Goal: Communication & Community: Answer question/provide support

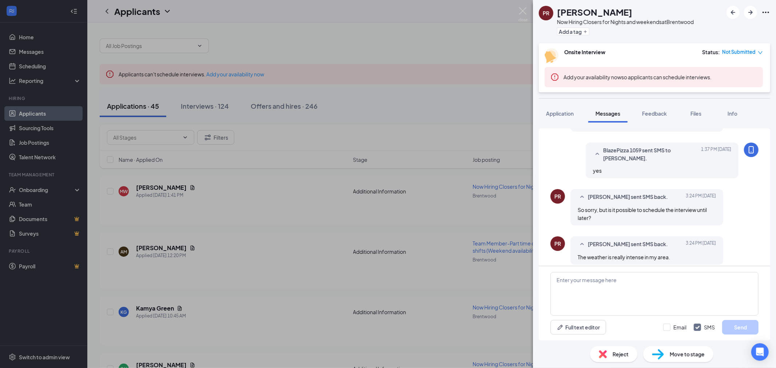
scroll to position [323, 0]
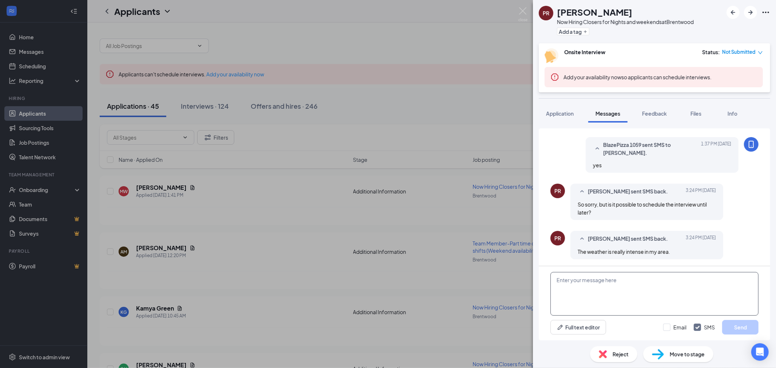
click at [600, 286] on textarea at bounding box center [654, 294] width 208 height 44
type textarea "We could reschedule for Thurs."
click at [731, 326] on button "Send" at bounding box center [740, 327] width 36 height 15
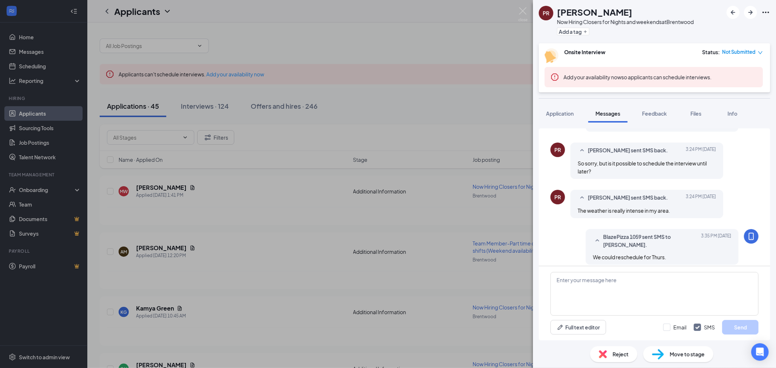
scroll to position [370, 0]
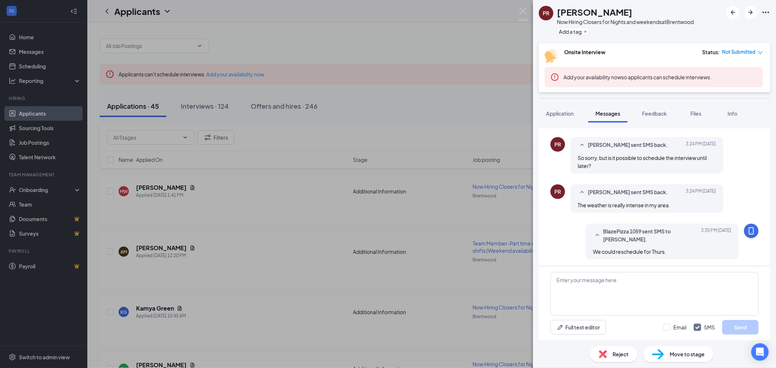
click at [518, 10] on div "PR Pravesh Rai Now Hiring Closers for Nights and weekends at Brentwood Add a ta…" at bounding box center [388, 184] width 776 height 368
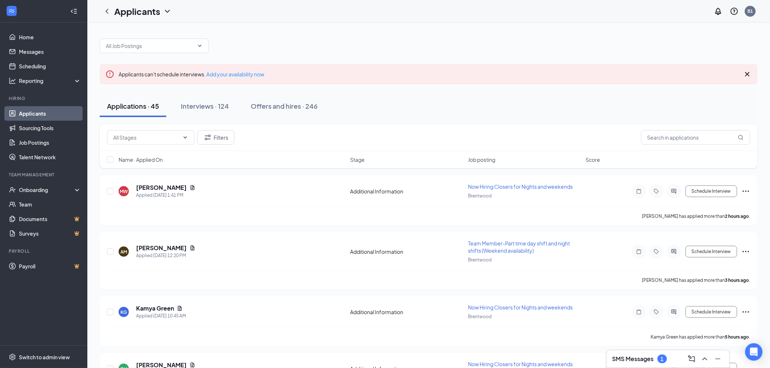
click at [662, 360] on div "1" at bounding box center [662, 359] width 3 height 6
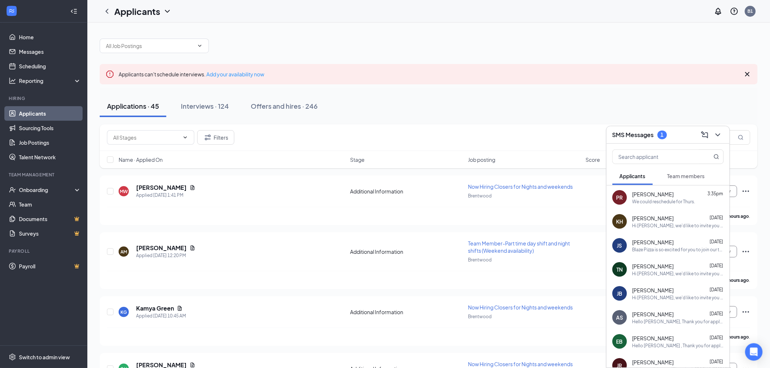
click at [677, 204] on div "We could reschedule for Thurs." at bounding box center [663, 202] width 63 height 6
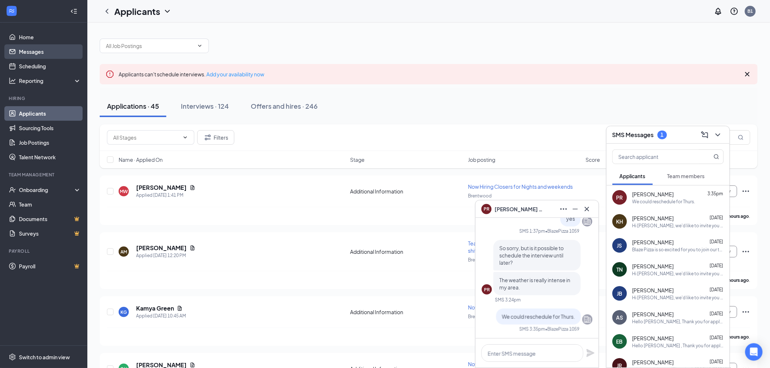
click at [26, 50] on link "Messages" at bounding box center [50, 51] width 62 height 15
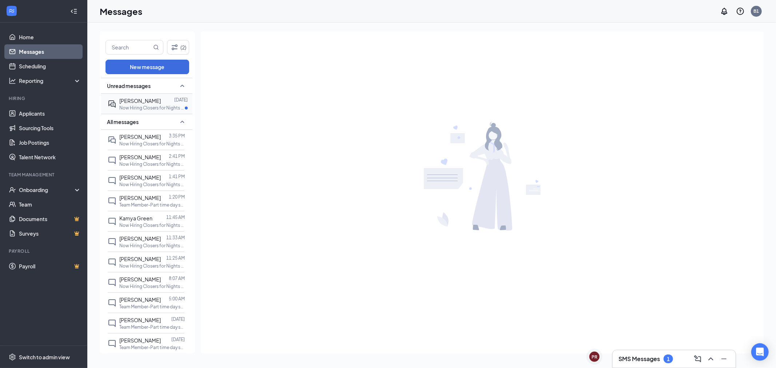
click at [139, 106] on p "Now Hiring Closers for Nights and weekends at Brentwood" at bounding box center [151, 108] width 65 height 6
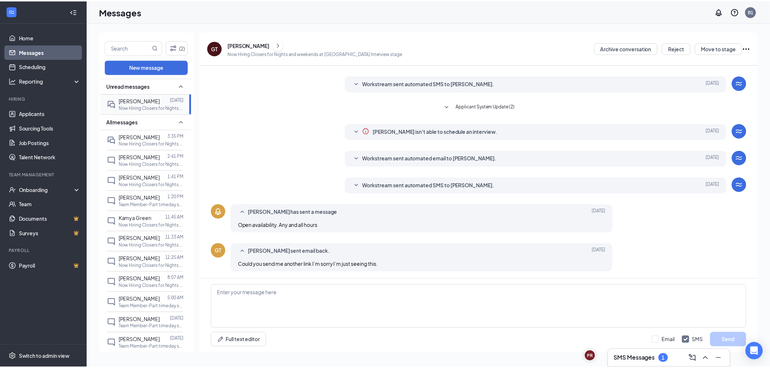
scroll to position [70, 0]
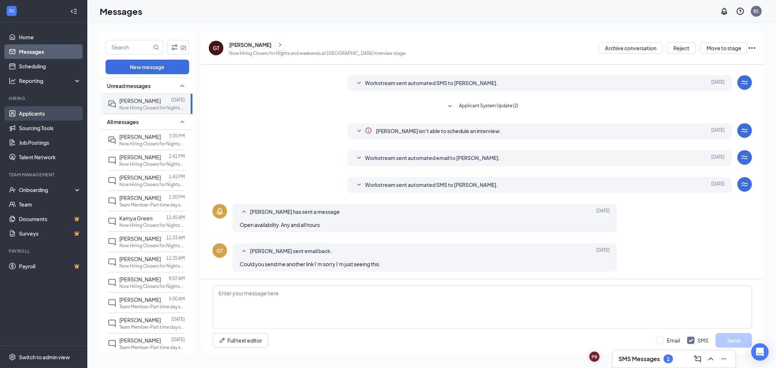
click at [37, 115] on link "Applicants" at bounding box center [50, 113] width 62 height 15
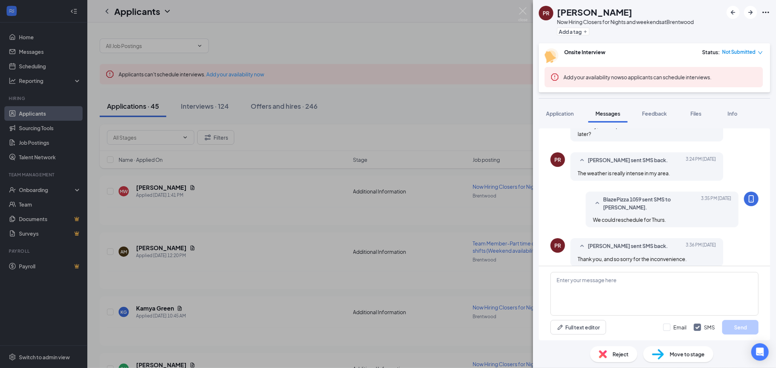
scroll to position [323, 0]
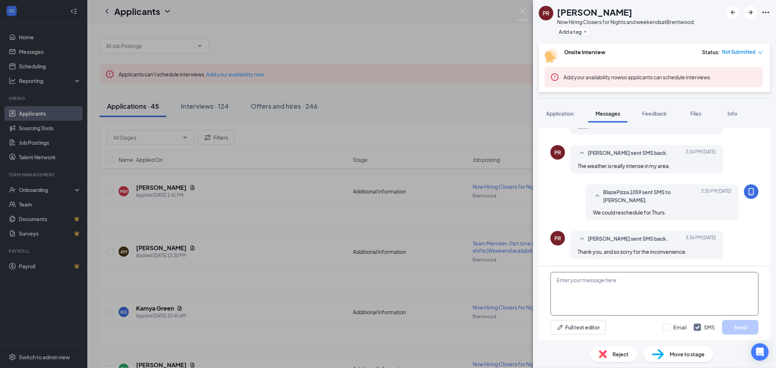
click at [569, 282] on textarea at bounding box center [654, 294] width 208 height 44
type textarea "No worries!"
click at [737, 329] on button "Send" at bounding box center [740, 327] width 36 height 15
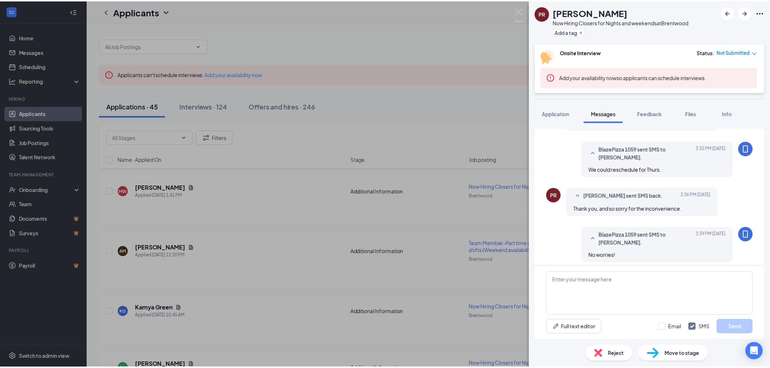
scroll to position [370, 0]
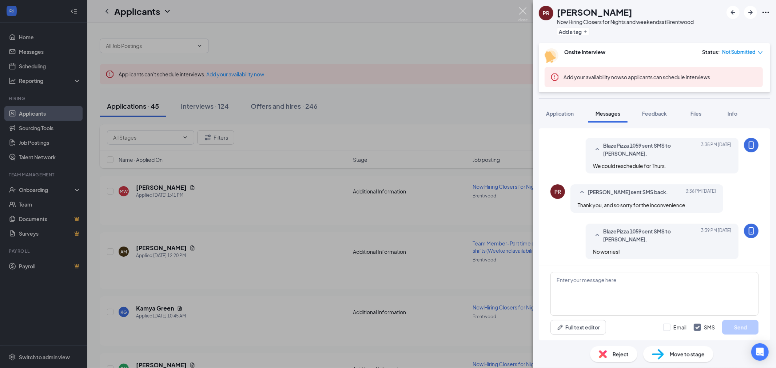
click at [523, 10] on img at bounding box center [522, 14] width 9 height 14
